Goal: Task Accomplishment & Management: Manage account settings

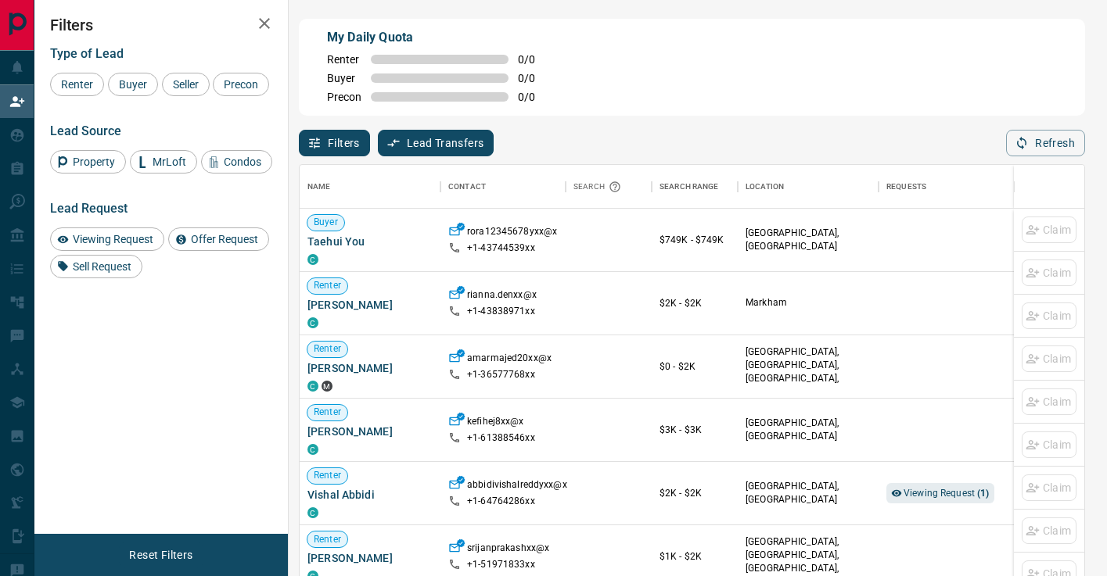
scroll to position [436, 784]
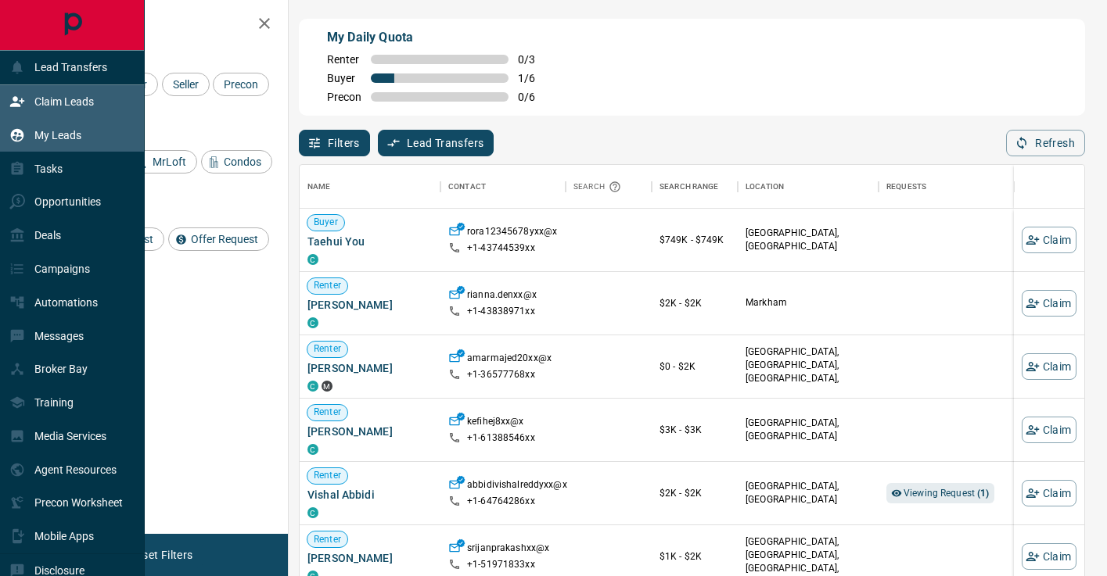
click at [65, 147] on div "My Leads" at bounding box center [45, 135] width 72 height 26
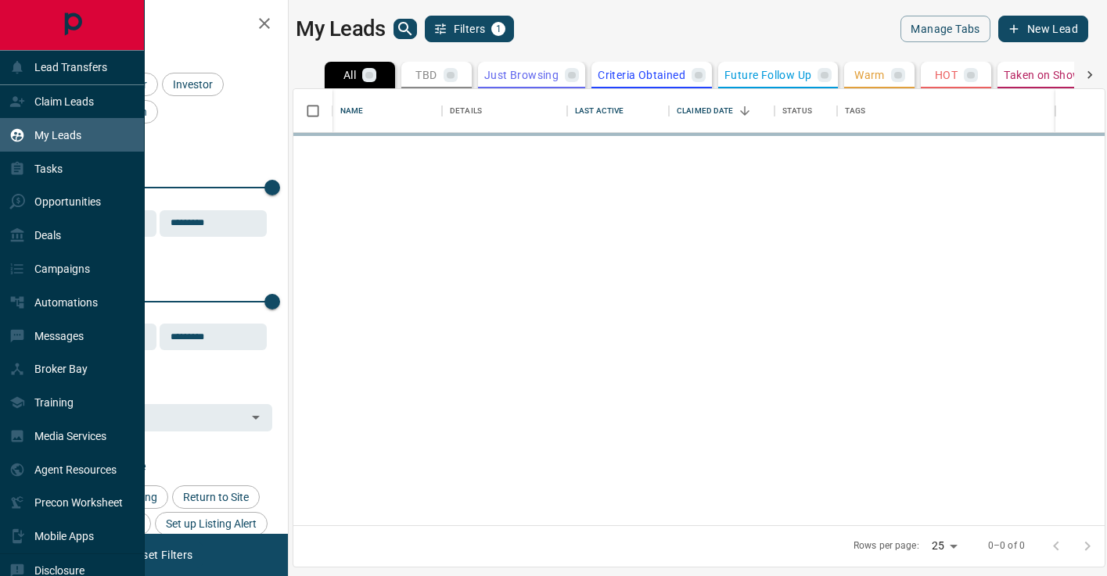
scroll to position [436, 811]
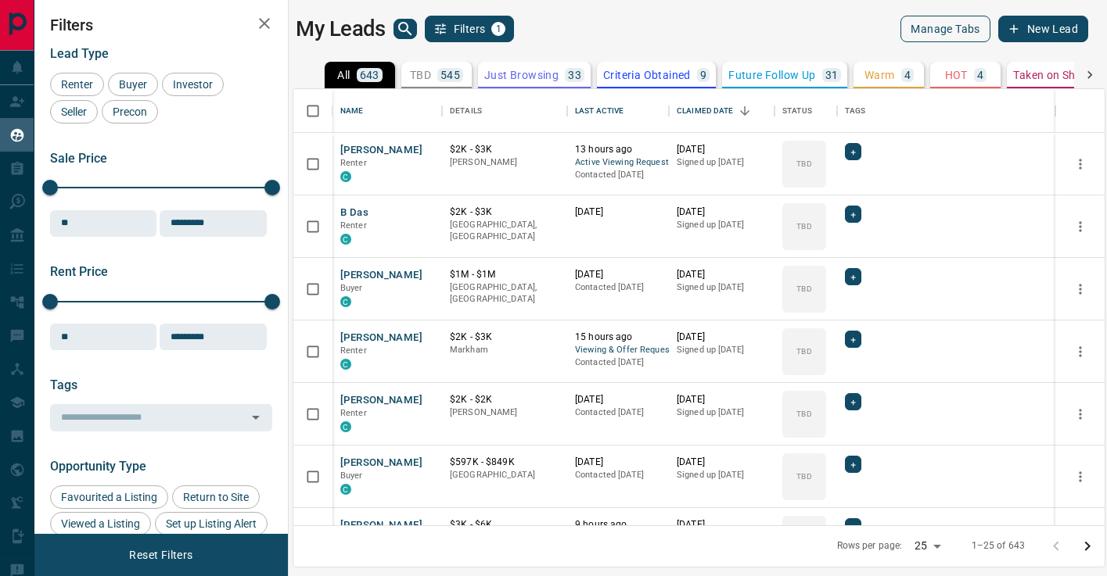
click at [957, 35] on button "Manage Tabs" at bounding box center [944, 29] width 89 height 27
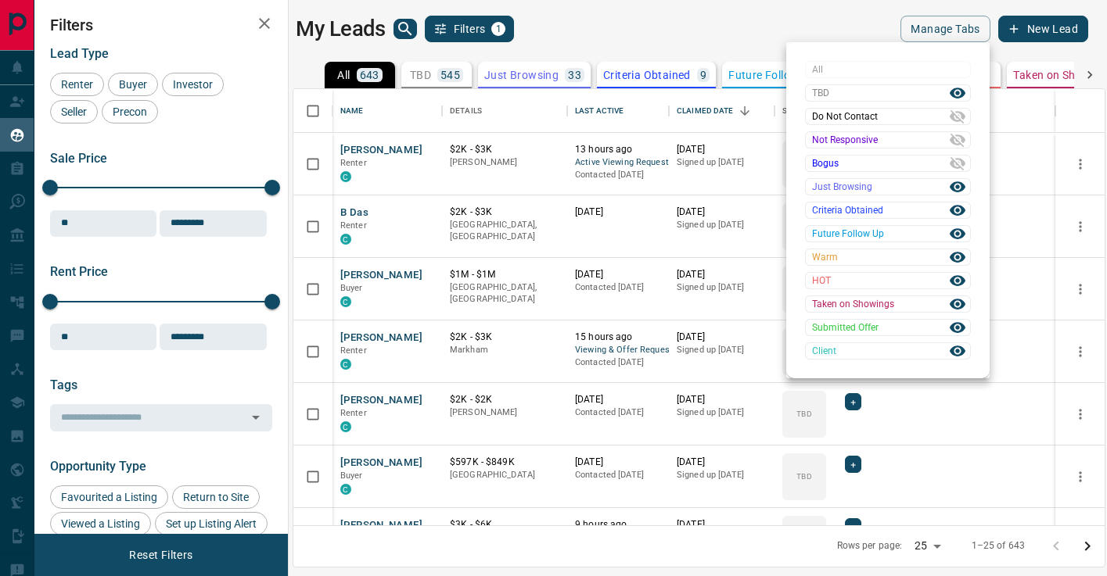
click at [426, 56] on div at bounding box center [553, 288] width 1107 height 576
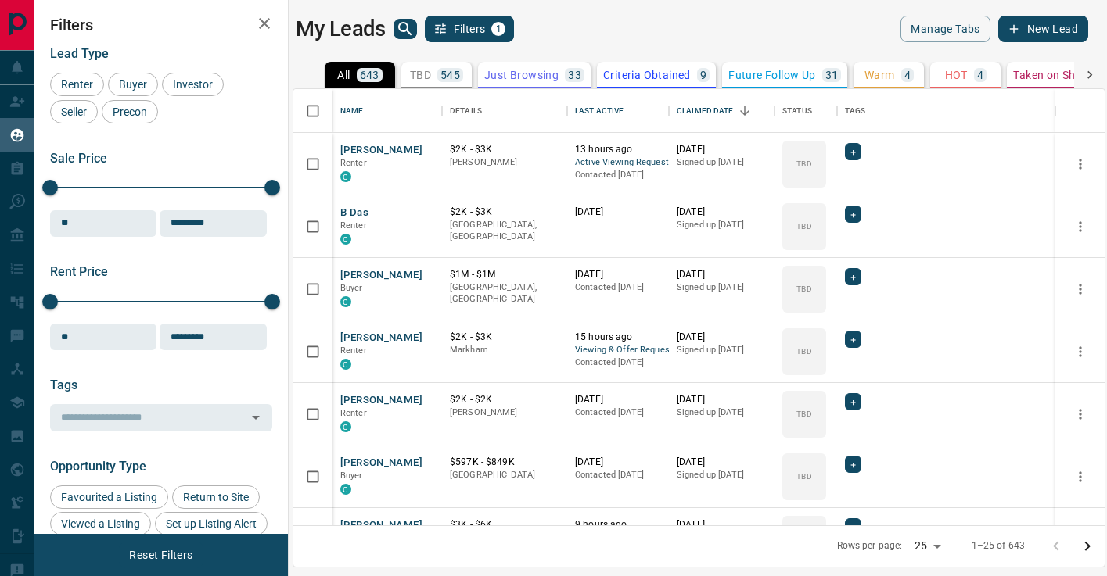
click at [428, 71] on div "All TBD Do Not Contact Not Responsive Bogus Just Browsing Criteria Obtained Fut…" at bounding box center [553, 288] width 1107 height 576
click at [447, 75] on p "545" at bounding box center [450, 75] width 20 height 11
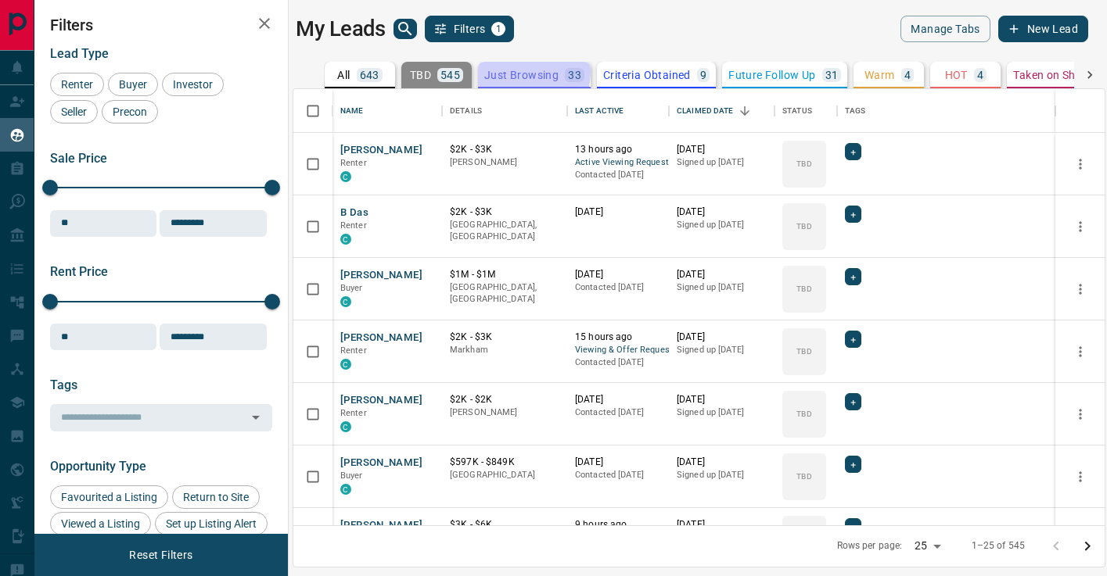
click at [518, 72] on p "Just Browsing" at bounding box center [521, 75] width 74 height 11
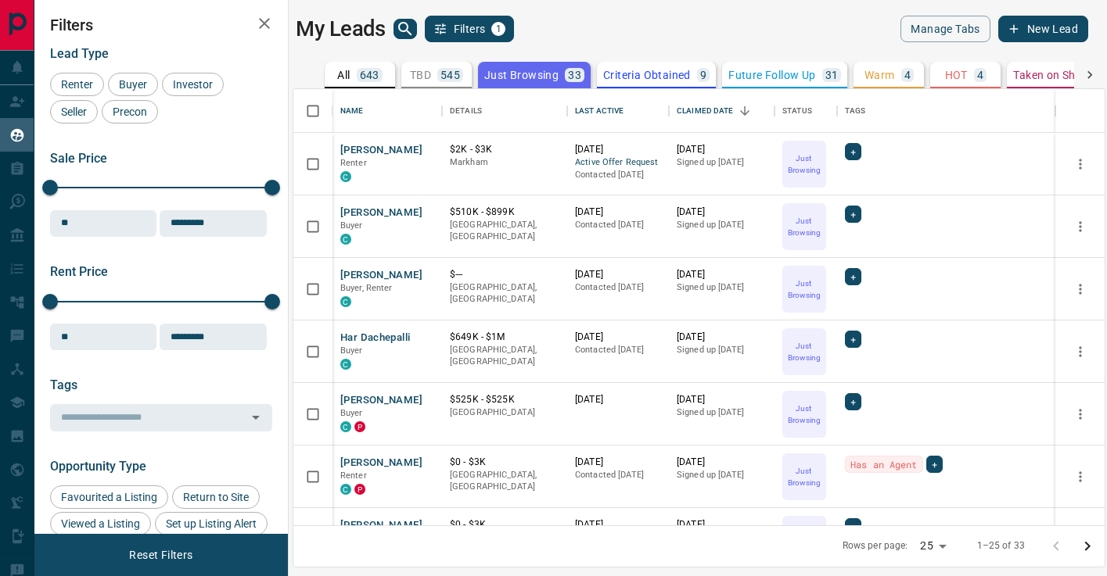
click at [974, 70] on div "4" at bounding box center [980, 75] width 13 height 14
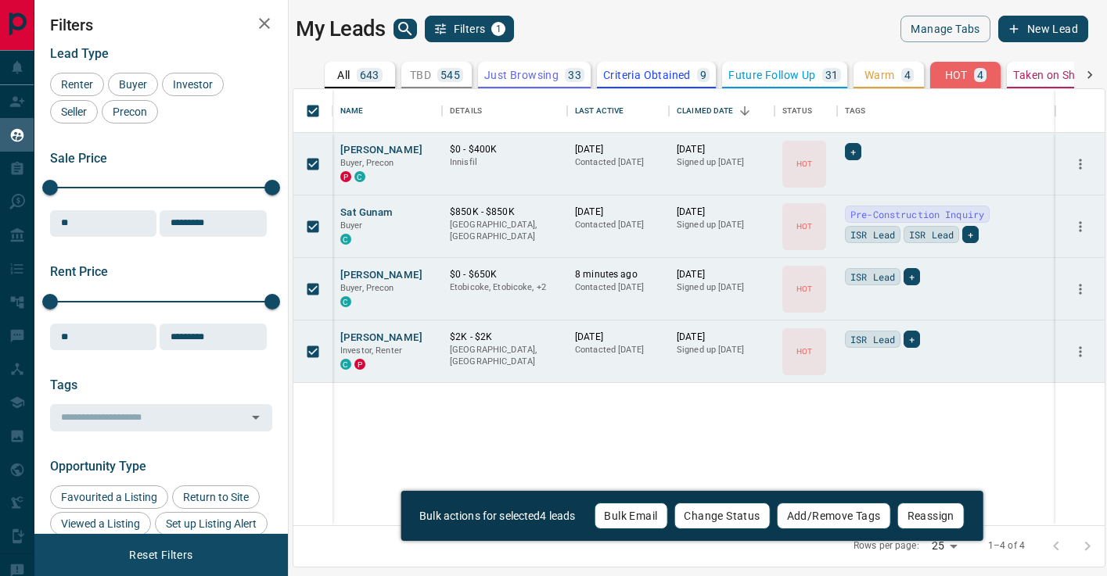
click at [638, 515] on button "Bulk Email" at bounding box center [631, 516] width 74 height 27
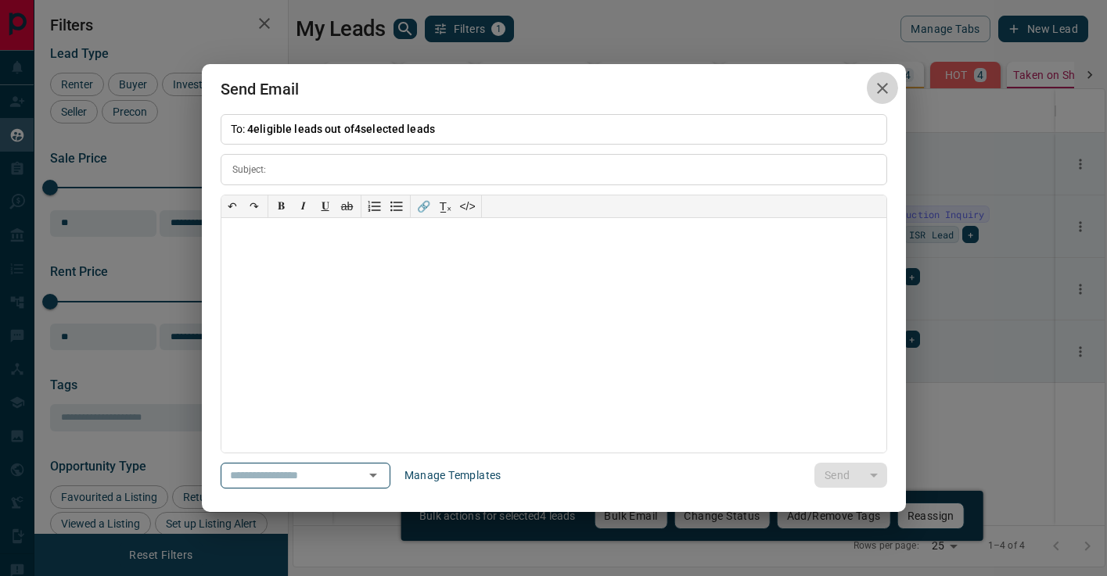
click at [878, 91] on icon "button" at bounding box center [882, 88] width 11 height 11
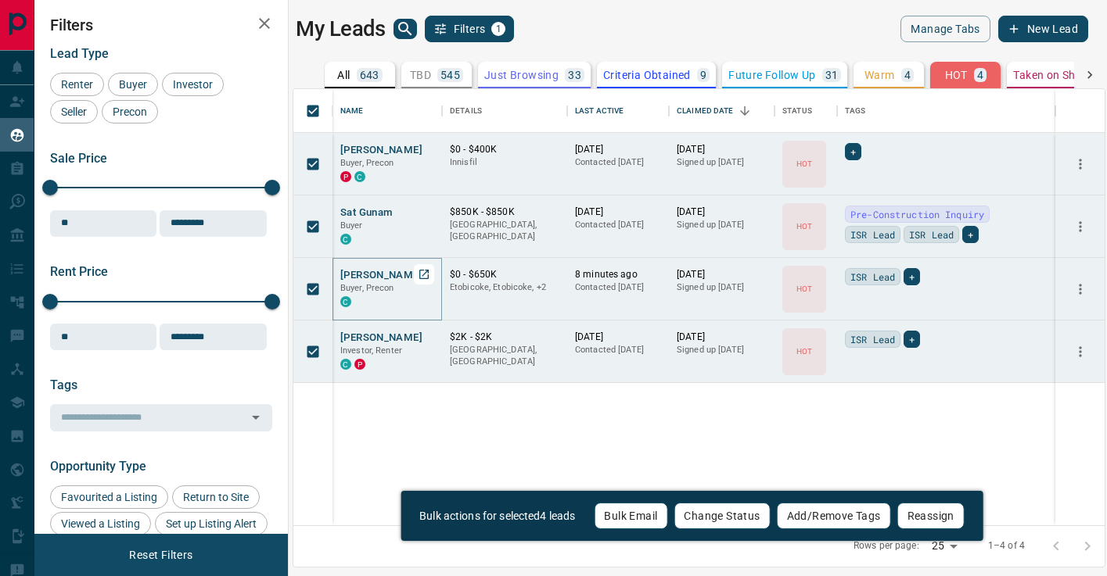
click at [378, 276] on button "[PERSON_NAME]" at bounding box center [381, 275] width 82 height 15
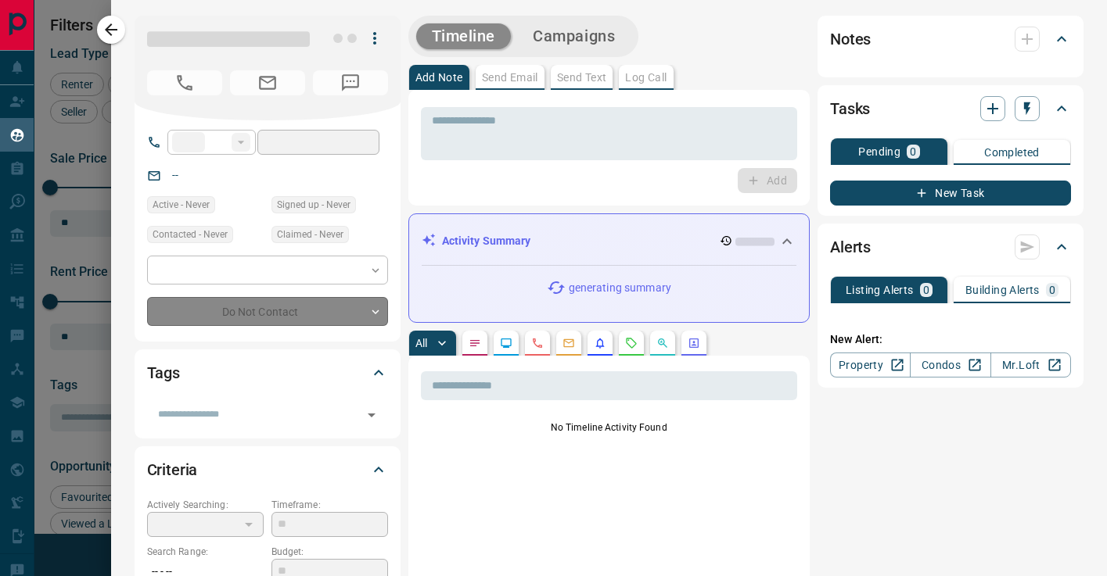
type input "**"
type input "**********"
type input "*"
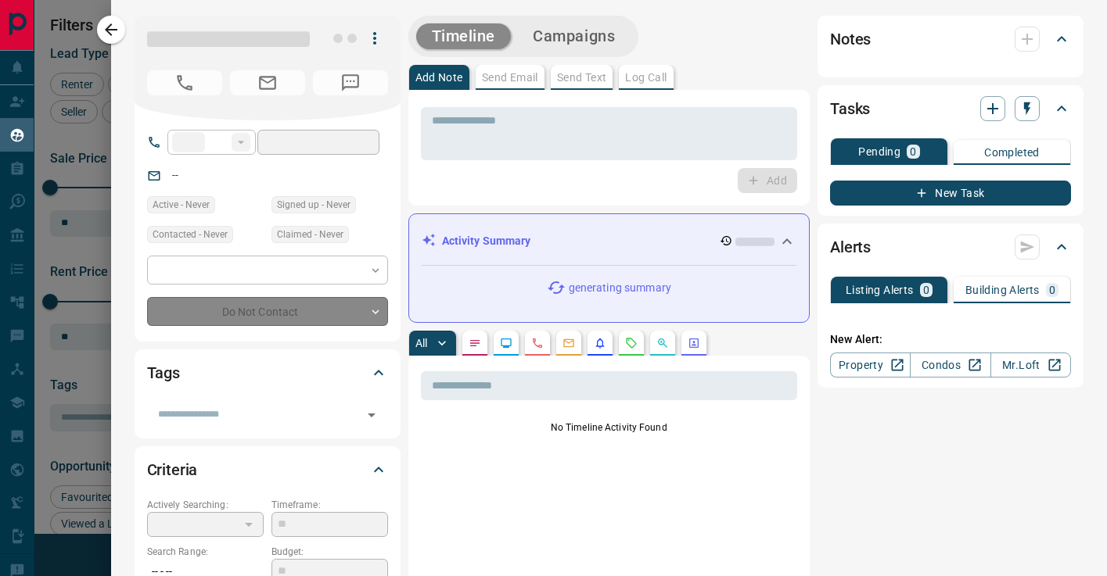
type input "*******"
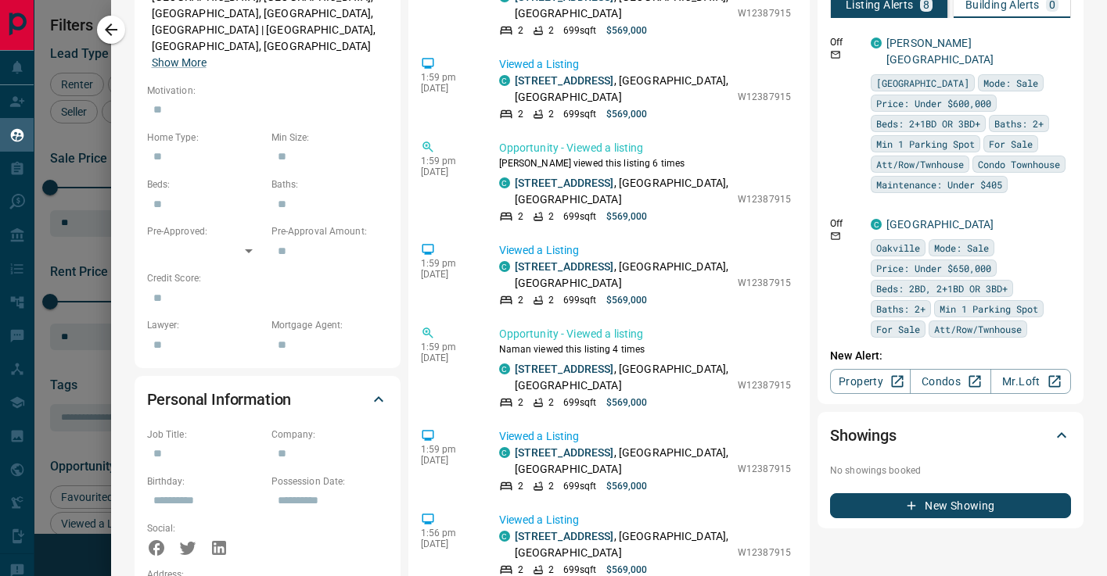
scroll to position [244, 0]
